Goal: Ask a question

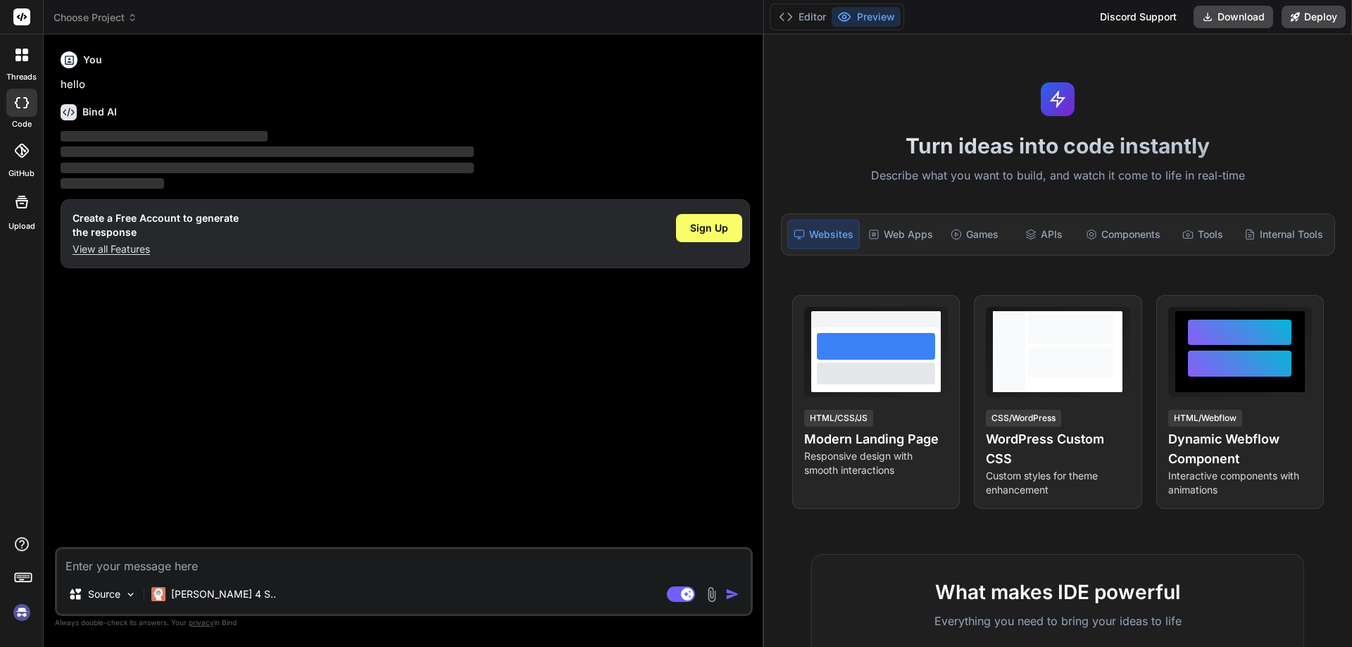
type textarea "x"
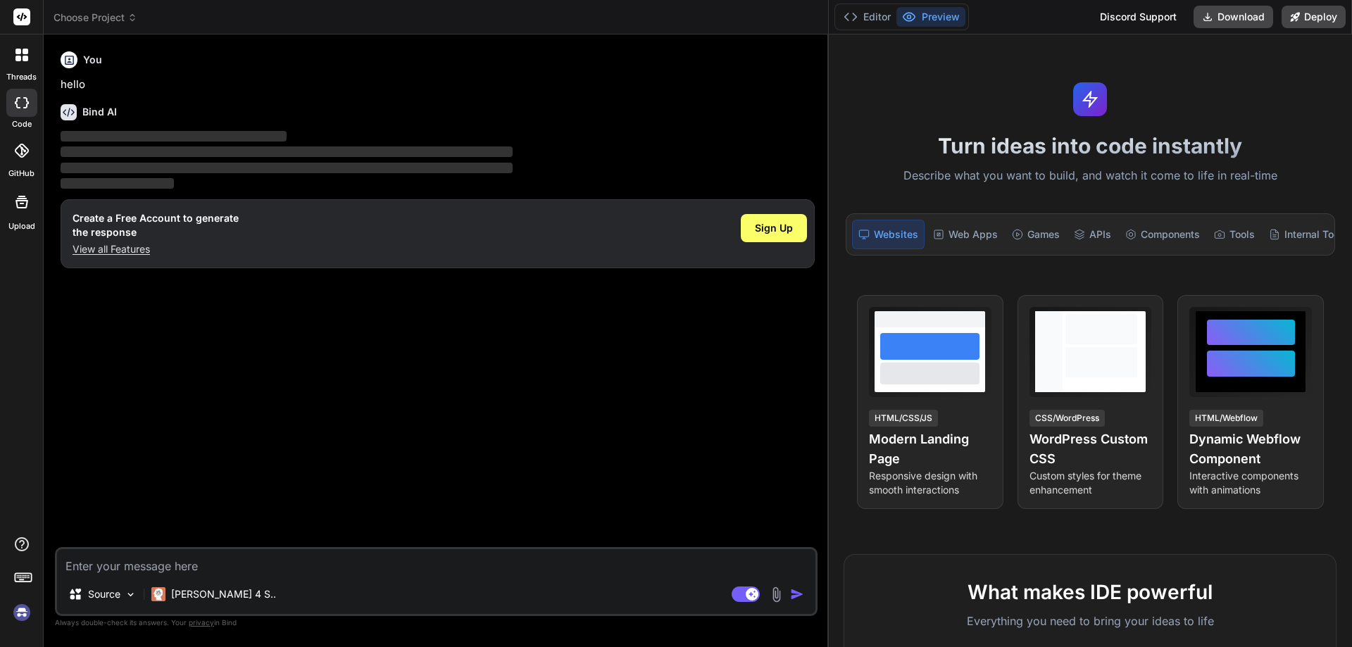
drag, startPoint x: 475, startPoint y: 268, endPoint x: 1138, endPoint y: 274, distance: 663.1
click at [1138, 274] on div "Choose Project Created with Pixso. Bind AI Web Search Created with Pixso. Code …" at bounding box center [698, 323] width 1308 height 647
click at [224, 567] on textarea at bounding box center [436, 561] width 758 height 25
type textarea "d"
type textarea "x"
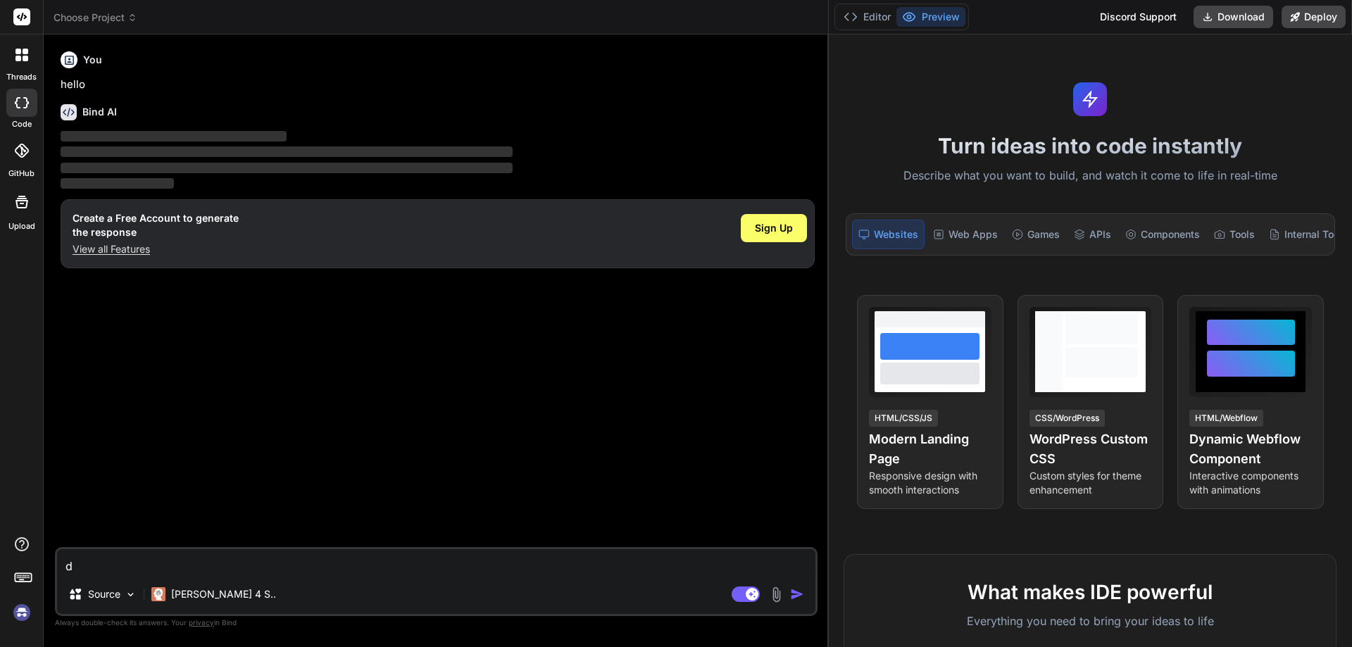
type textarea "do"
type textarea "x"
type textarea "do"
type textarea "x"
type textarea "do y"
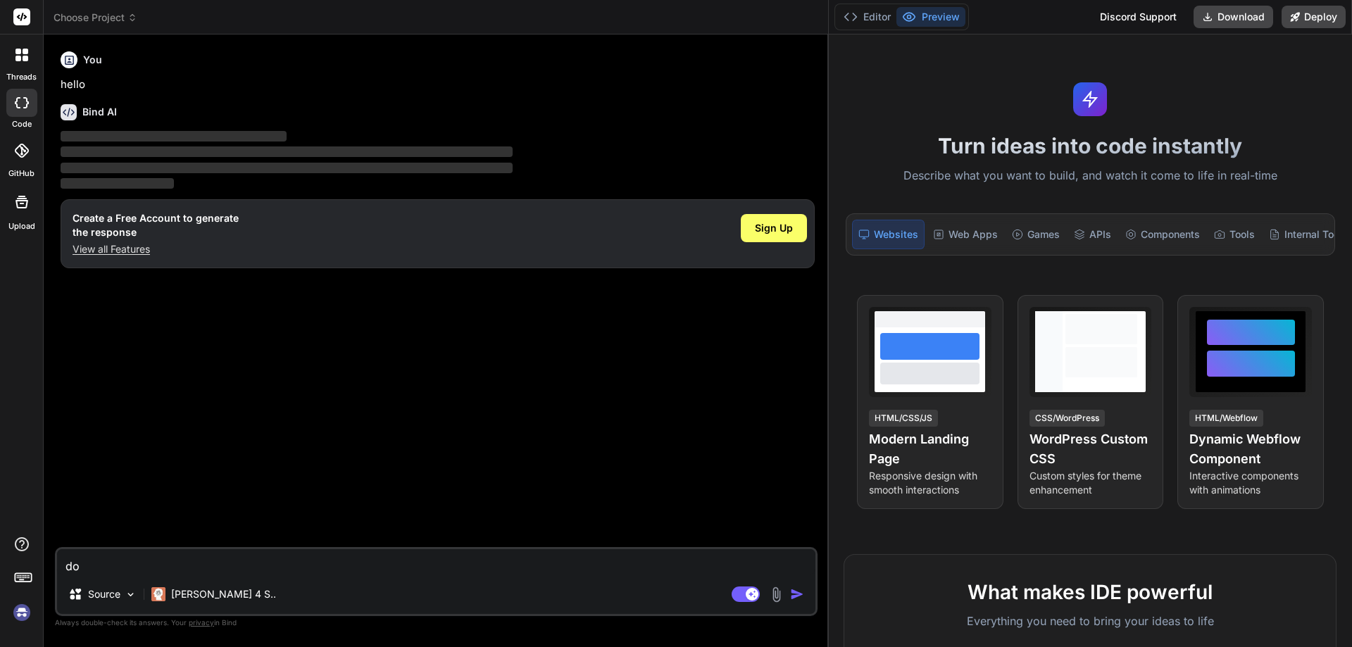
type textarea "x"
type textarea "do yo"
type textarea "x"
type textarea "do you"
type textarea "x"
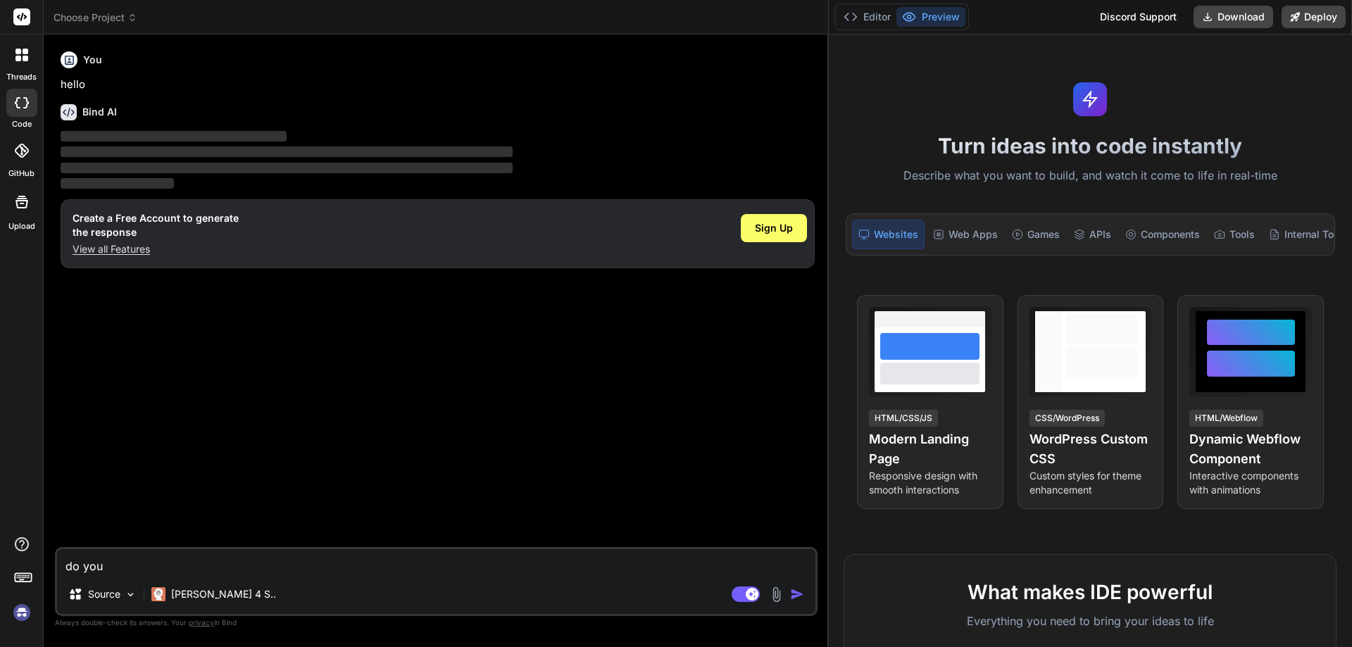
type textarea "do you"
type textarea "x"
type textarea "do you k"
type textarea "x"
type textarea "do you kn"
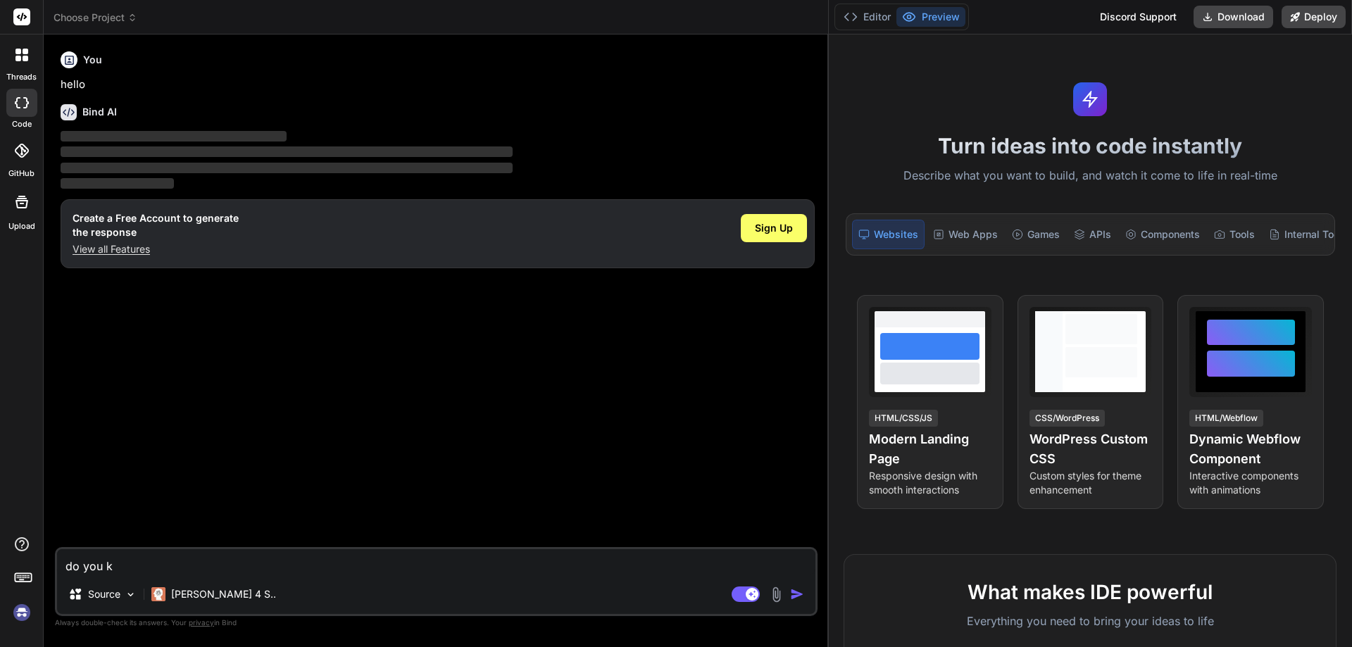
type textarea "x"
type textarea "do you kno"
type textarea "x"
type textarea "do you know"
type textarea "x"
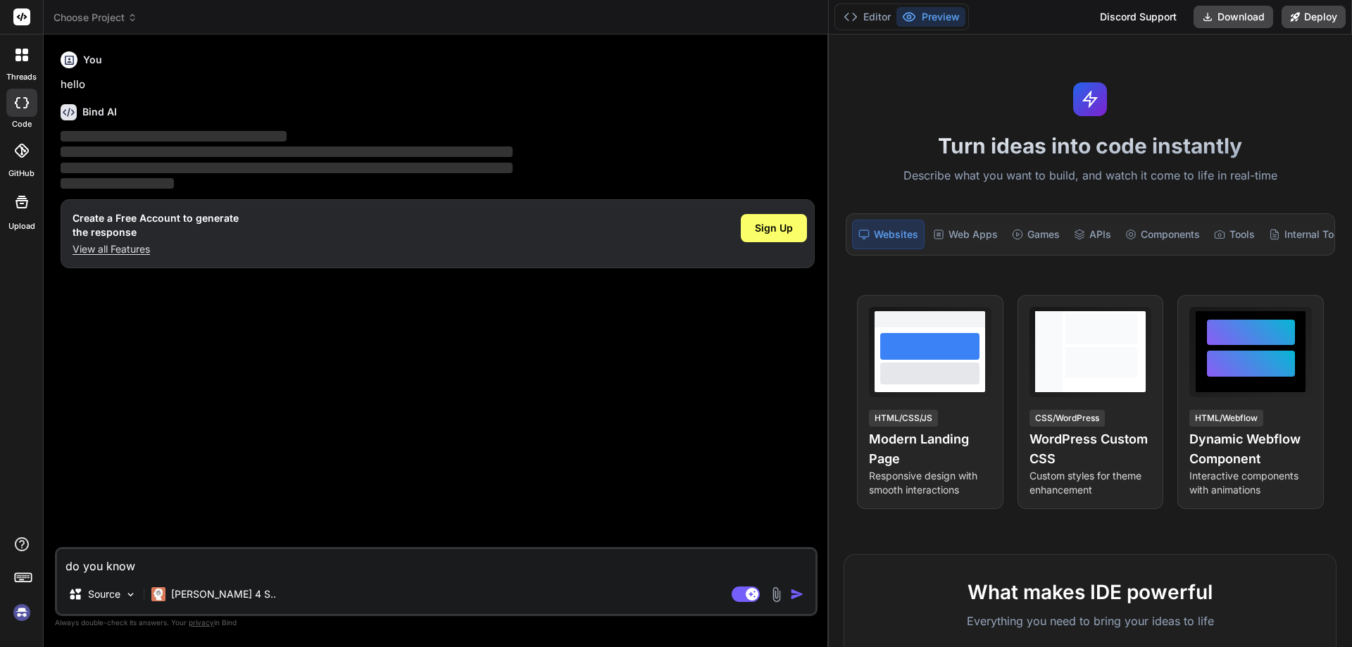
type textarea "do you know"
type textarea "x"
type textarea "do you know a"
type textarea "x"
type textarea "do you know ab"
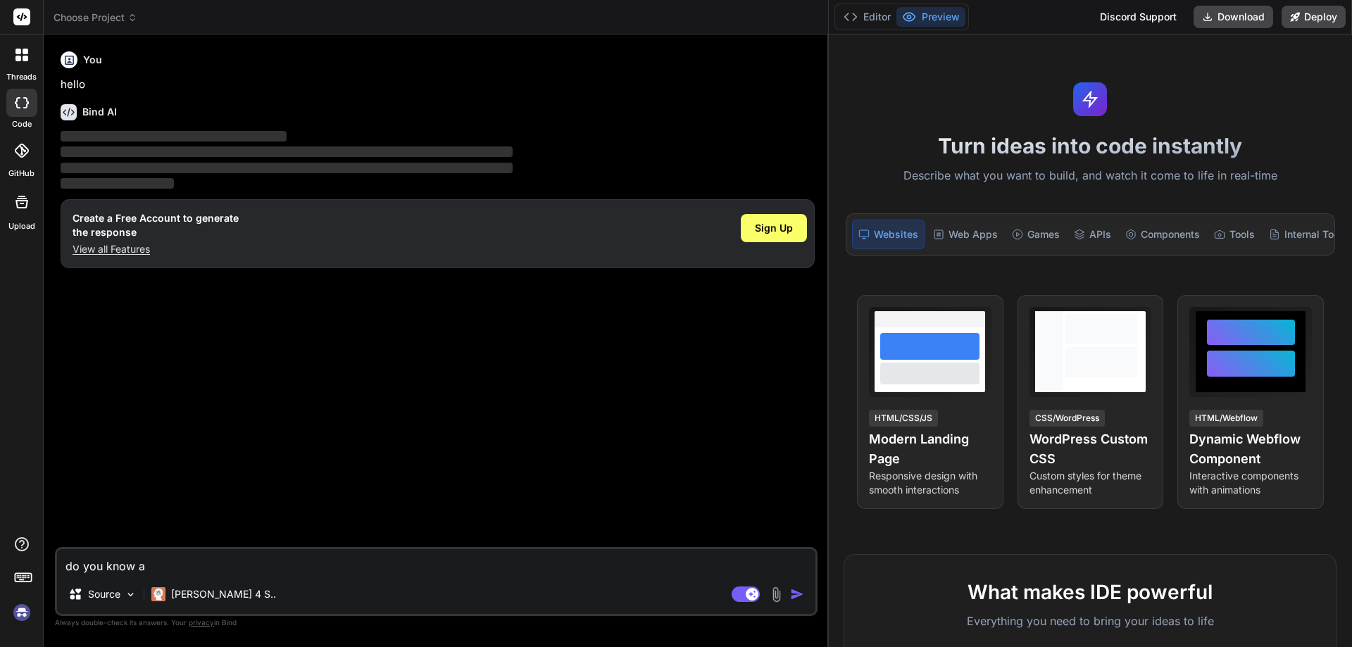
type textarea "x"
type textarea "do you know abo"
type textarea "x"
type textarea "do you know abou"
type textarea "x"
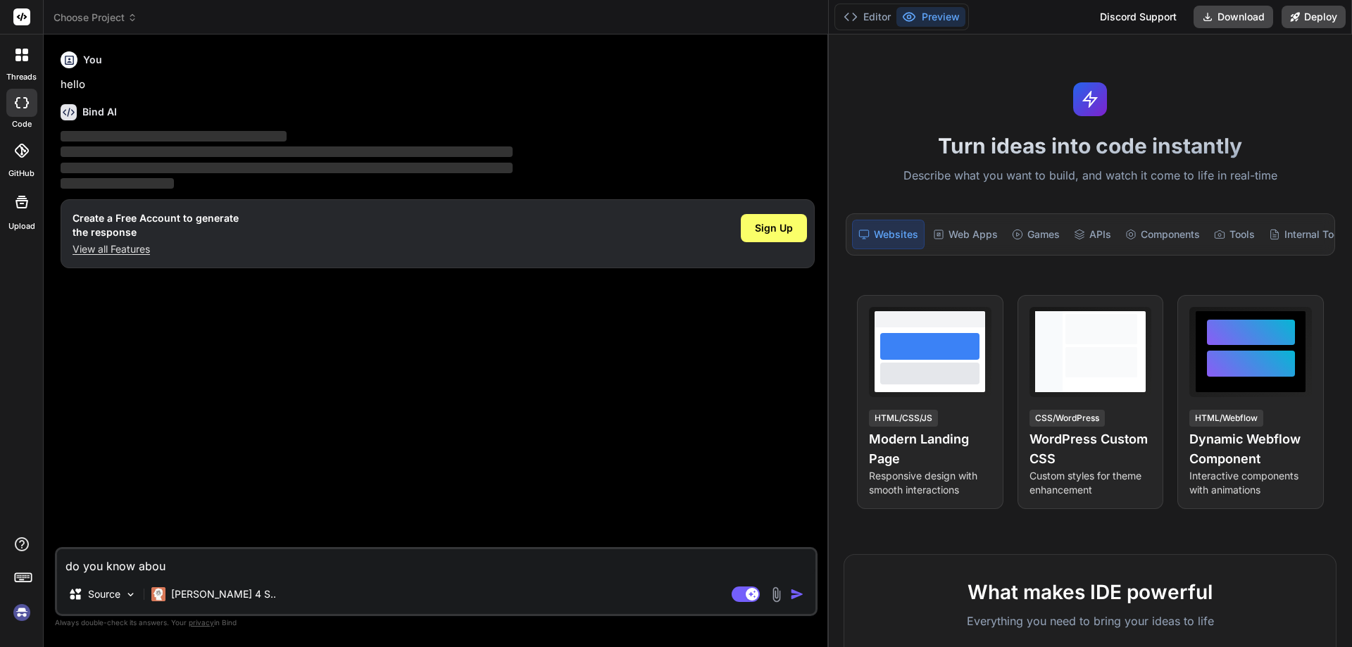
type textarea "do you know about"
type textarea "x"
type textarea "do you know about"
type textarea "x"
type textarea "do you know about s"
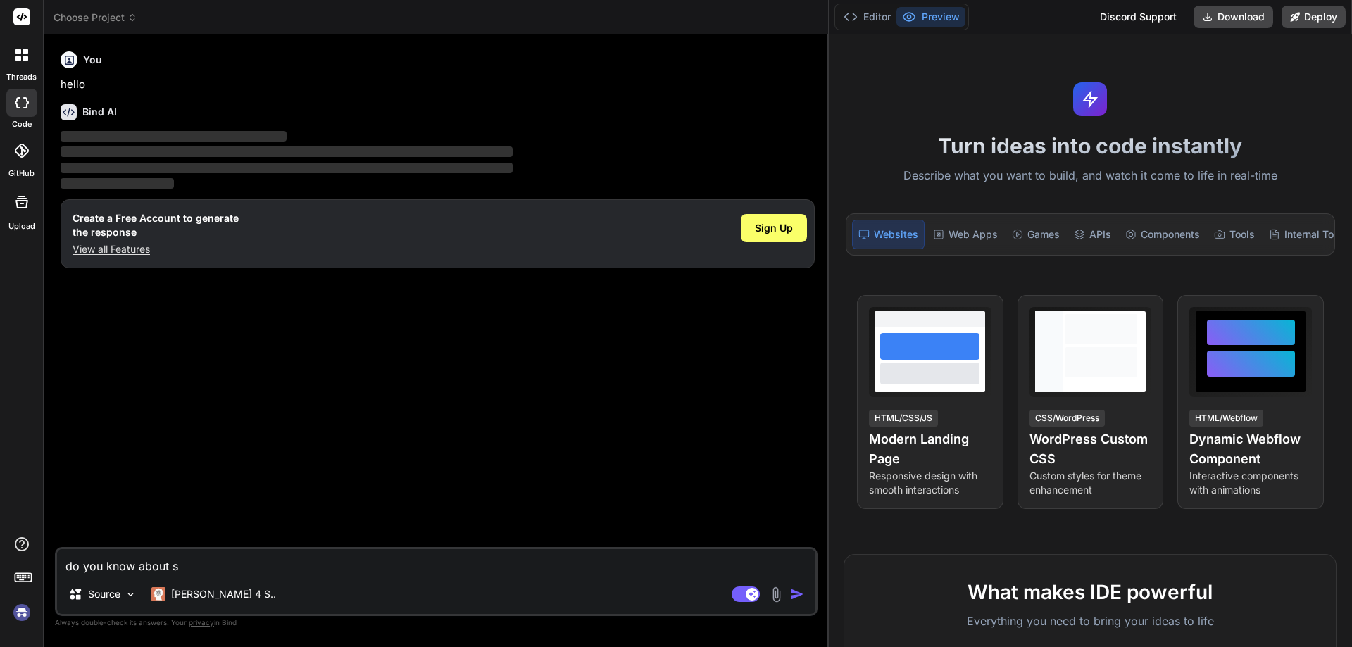
type textarea "x"
type textarea "do you know about se"
type textarea "x"
type textarea "do you know about ser"
type textarea "x"
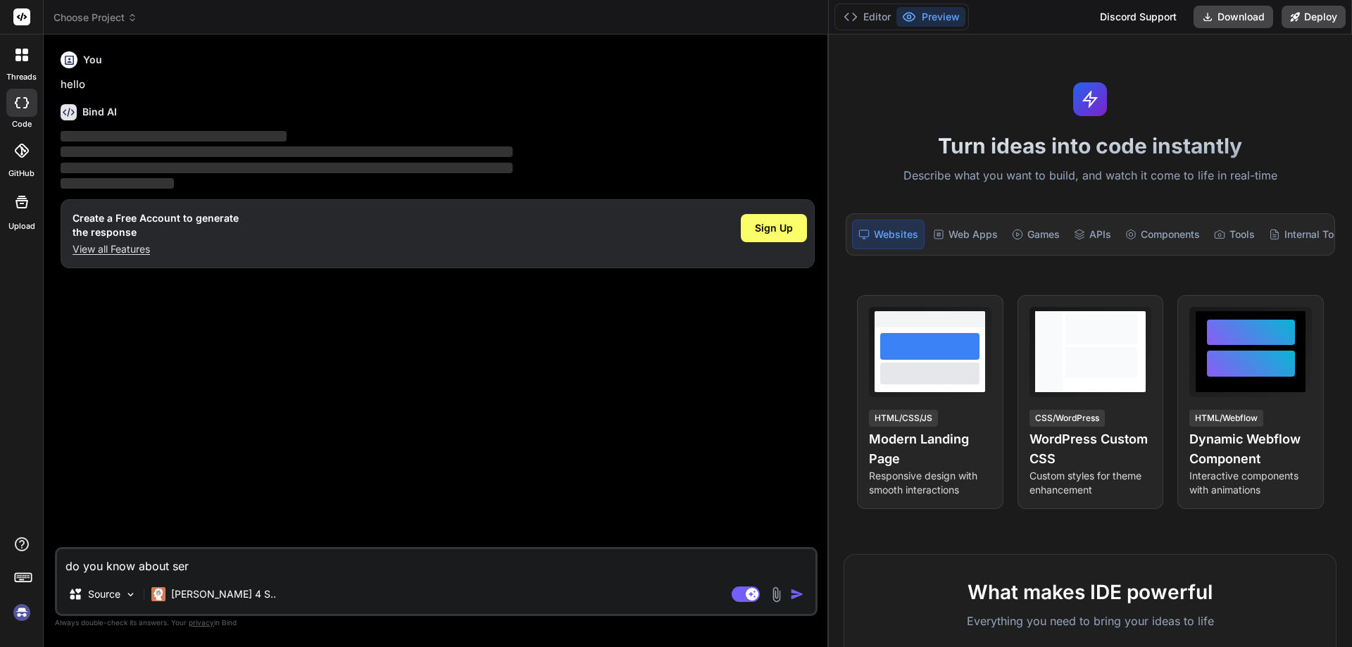
type textarea "do you know about serp"
type textarea "x"
type textarea "do you know about serp"
type textarea "x"
type textarea "do you know about serp A"
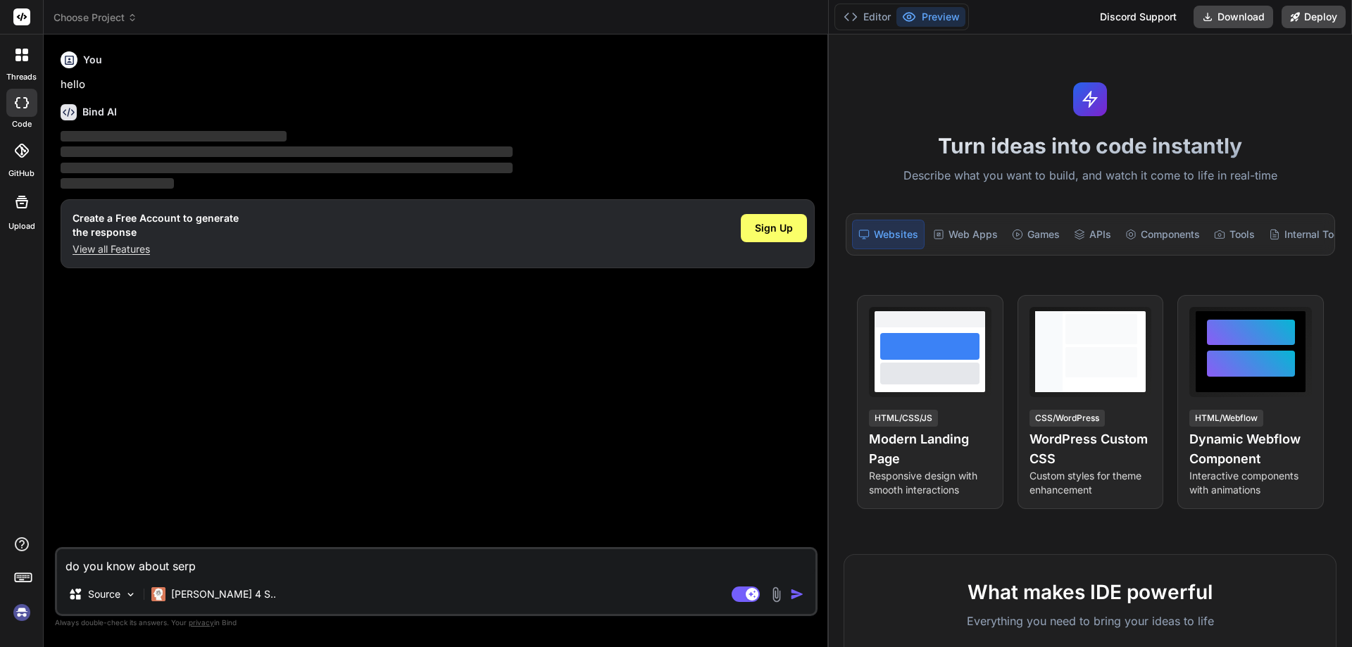
type textarea "x"
type textarea "do you know about serp AP"
type textarea "x"
type textarea "do you know about serp API"
type textarea "x"
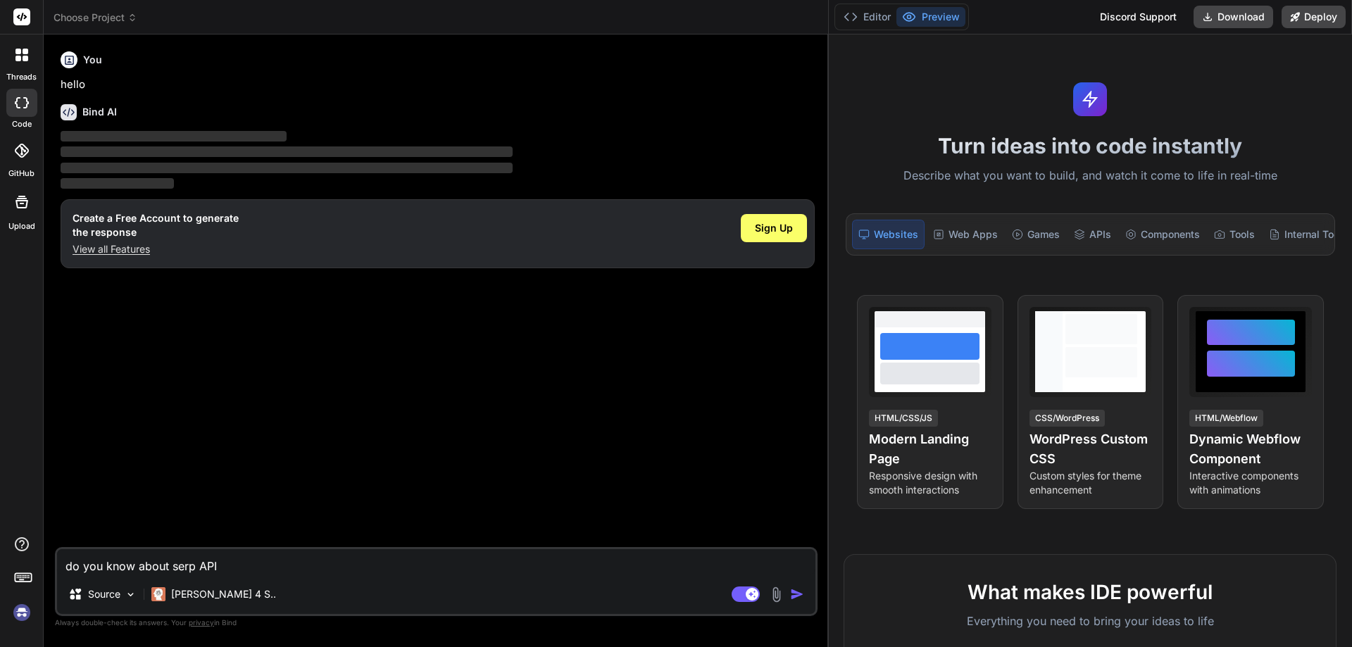
type textarea "do you know about serp API"
type textarea "x"
type textarea "do you know about serp API f"
type textarea "x"
type textarea "do you know about serp API fo"
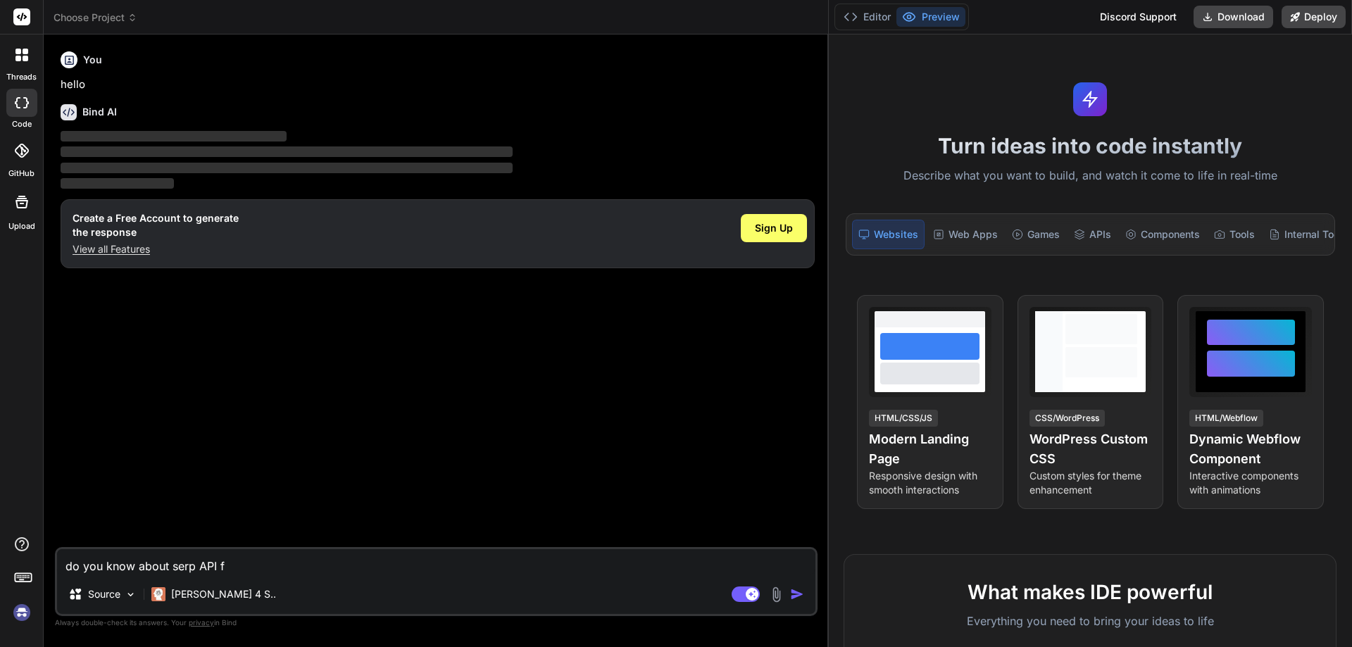
type textarea "x"
type textarea "do you know about serp API for"
type textarea "x"
type textarea "do you know about serp API for"
type textarea "x"
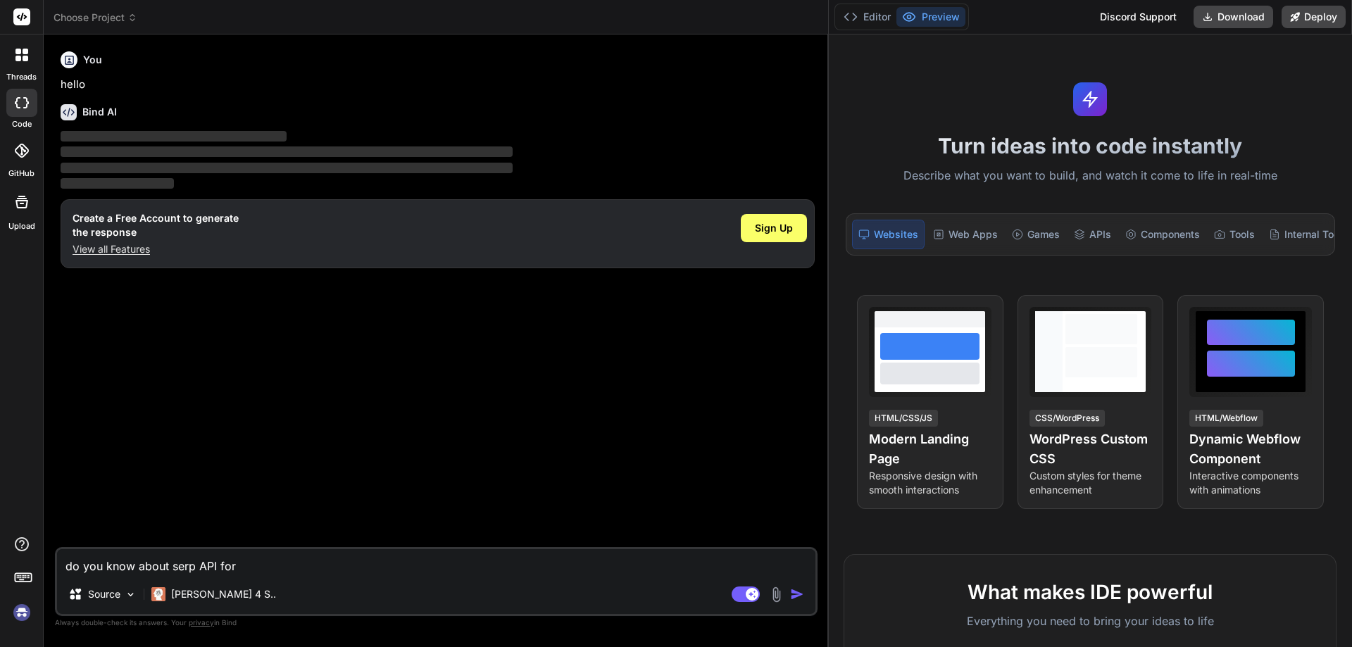
type textarea "do you know about serp API for s"
type textarea "x"
type textarea "do you know about serp API for sc"
type textarea "x"
type textarea "do you know about serp API for scr"
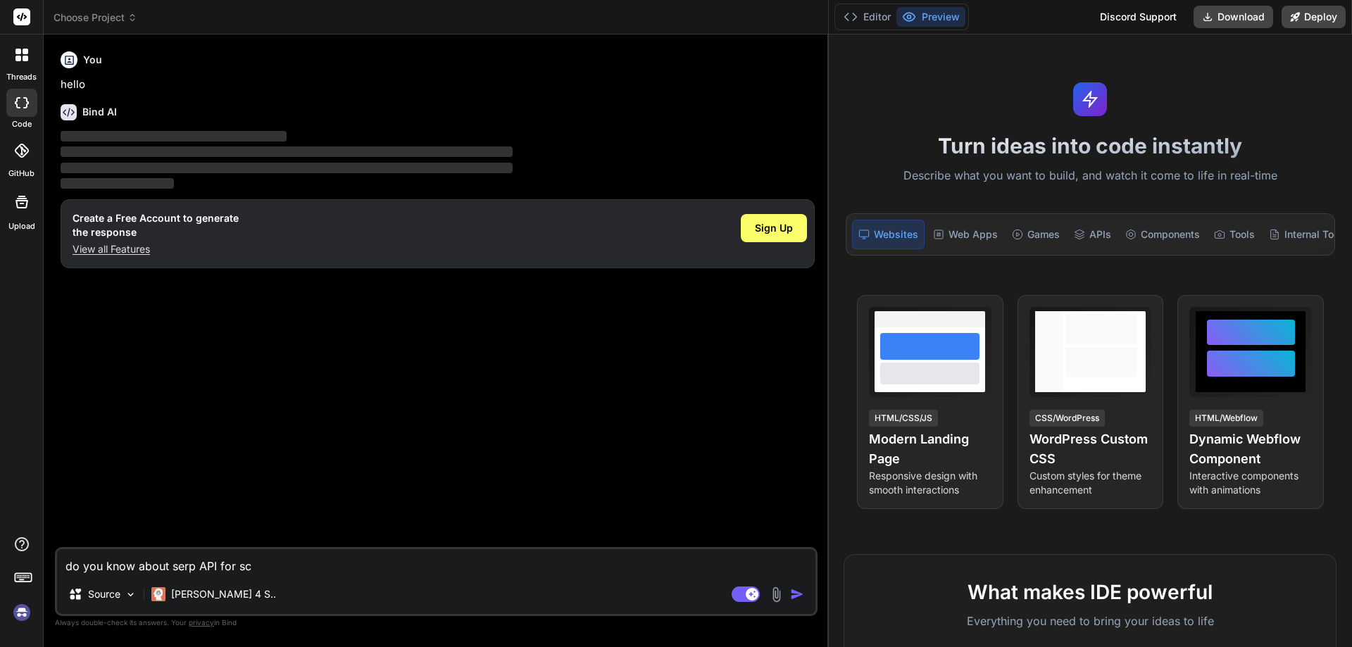
type textarea "x"
type textarea "do you know about serp API for scra"
type textarea "x"
type textarea "do you know about serp API for scrap"
type textarea "x"
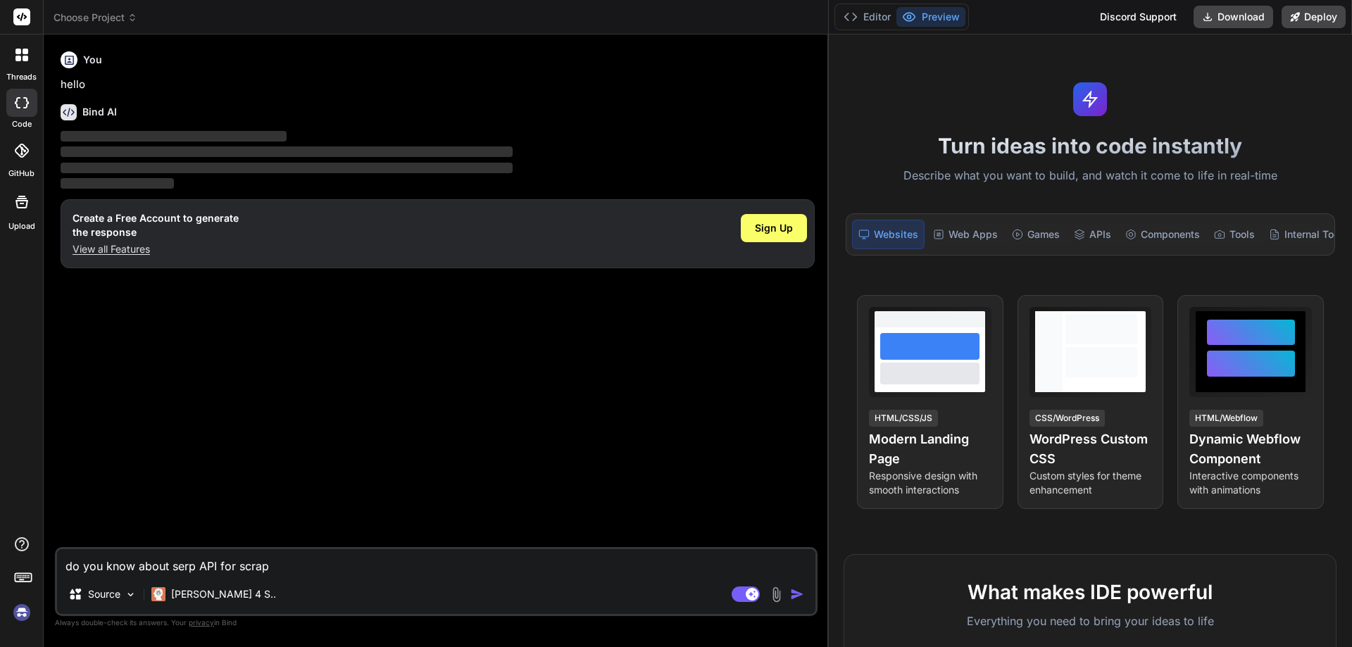
type textarea "do you know about serp API for scrapi"
type textarea "x"
type textarea "do you know about serp API for scrapin"
type textarea "x"
type textarea "do you know about serp API for scraping"
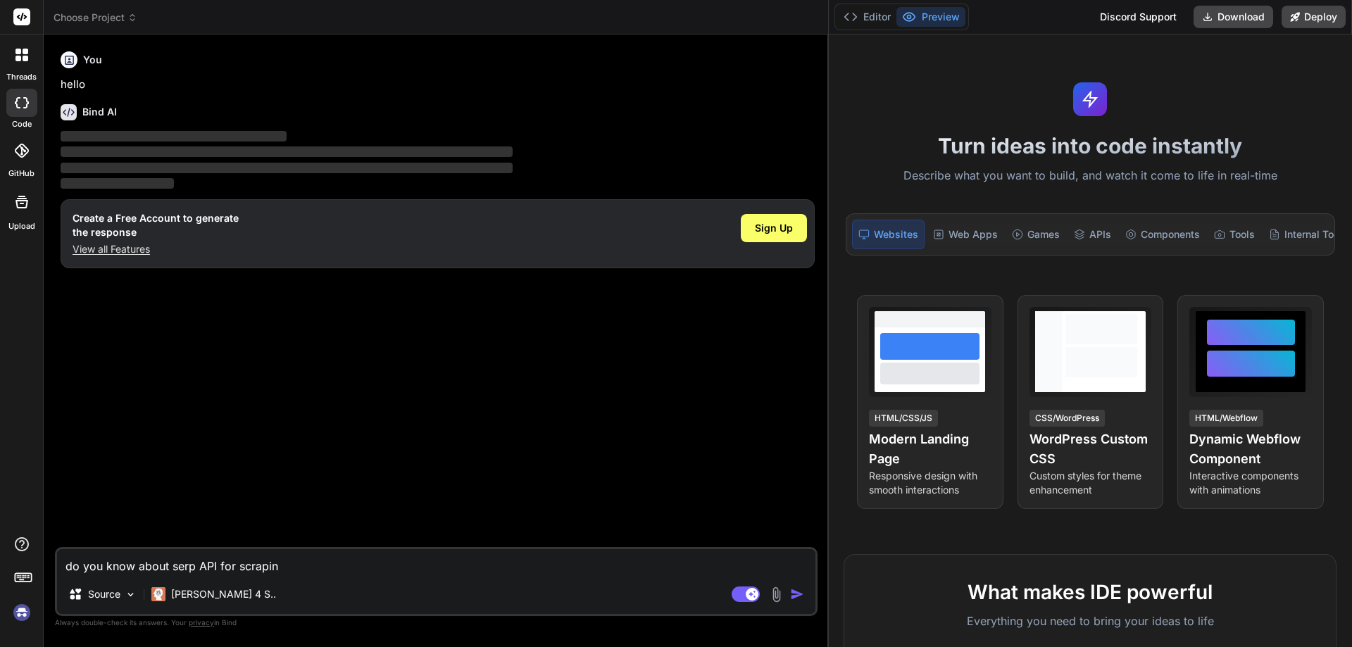
type textarea "x"
type textarea "do you know about serp API for scraping"
click at [795, 596] on img "button" at bounding box center [797, 594] width 14 height 14
click at [746, 598] on rect at bounding box center [745, 593] width 28 height 15
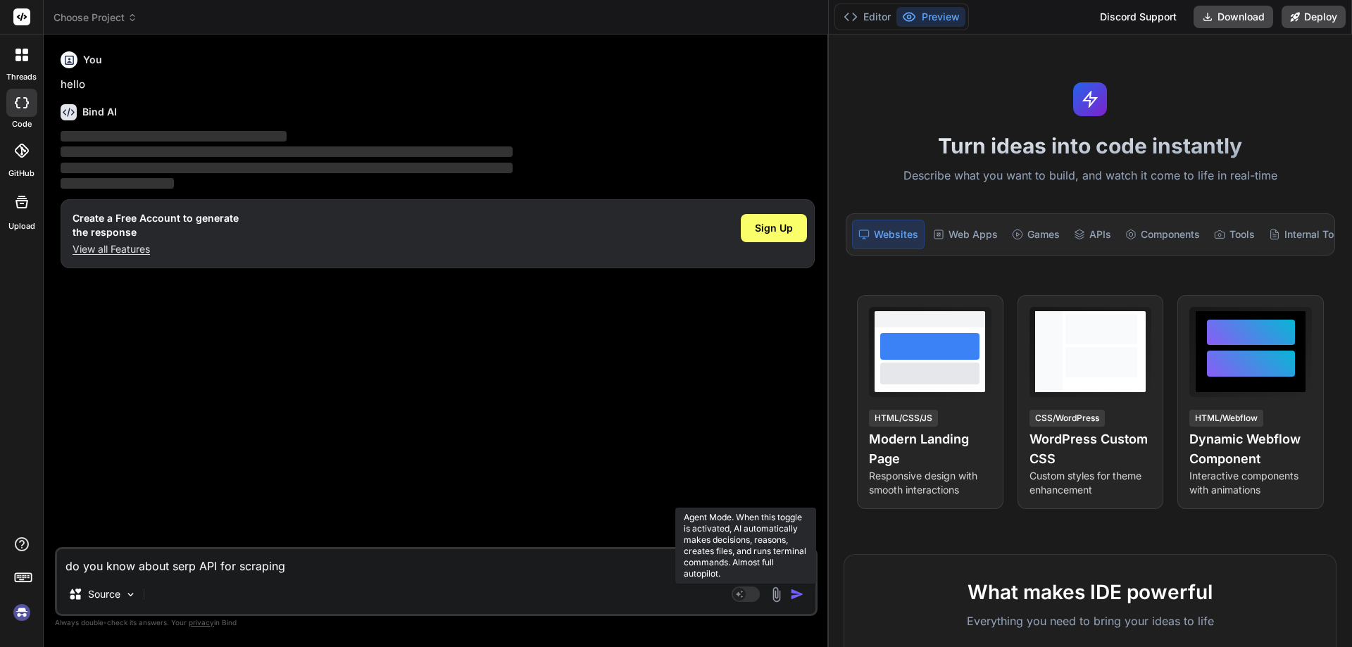
click at [746, 597] on rect at bounding box center [745, 593] width 28 height 15
type textarea "x"
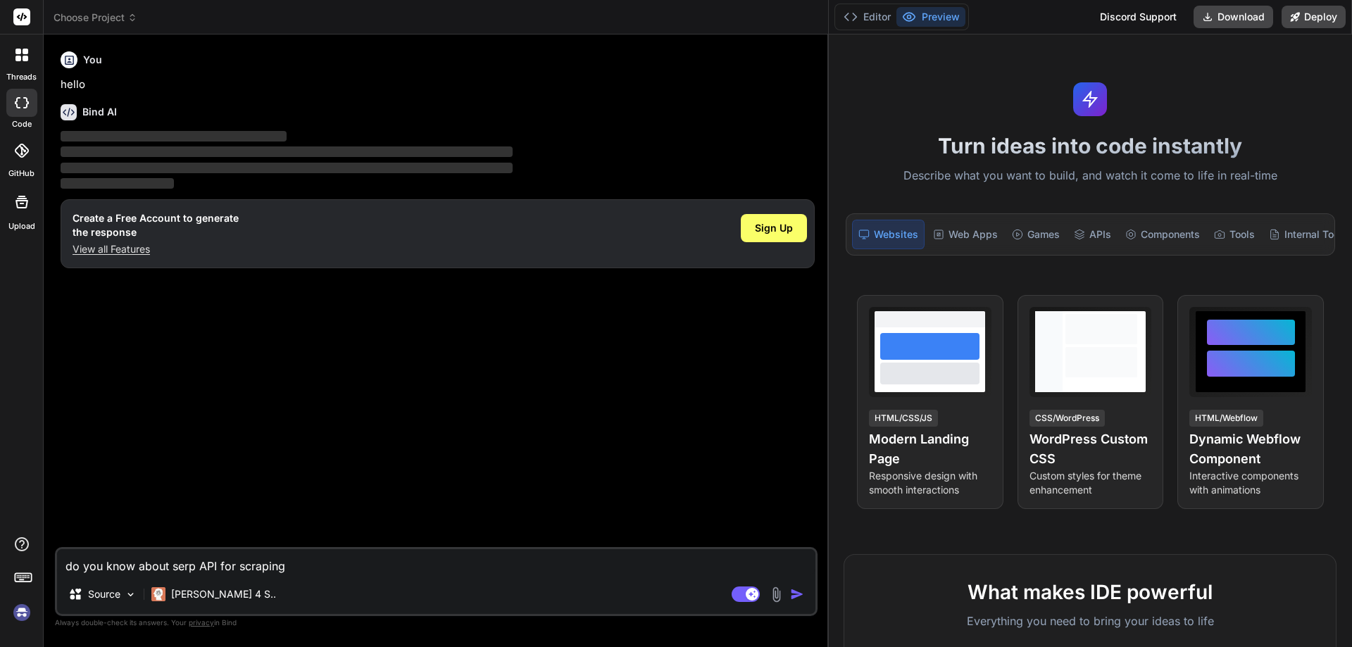
click at [795, 588] on img "button" at bounding box center [797, 594] width 14 height 14
